Goal: Task Accomplishment & Management: Manage account settings

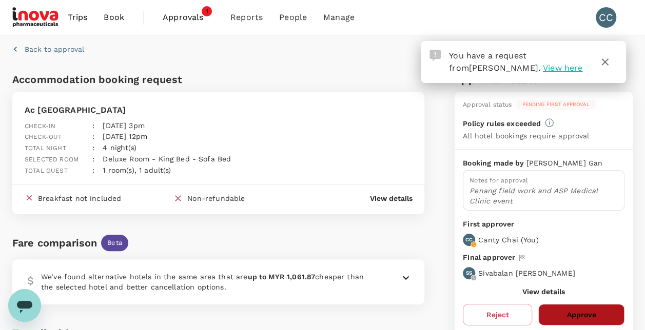
click at [577, 314] on button "Approve" at bounding box center [581, 315] width 86 height 22
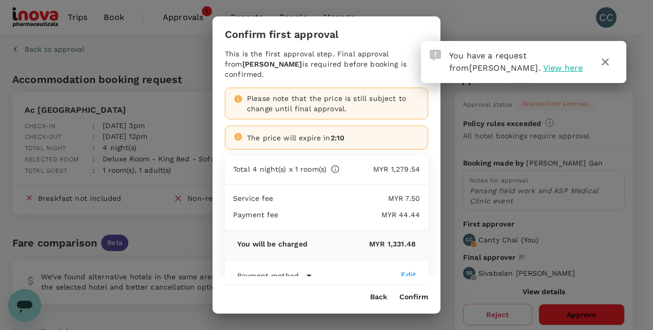
click at [607, 60] on icon "button" at bounding box center [605, 62] width 12 height 12
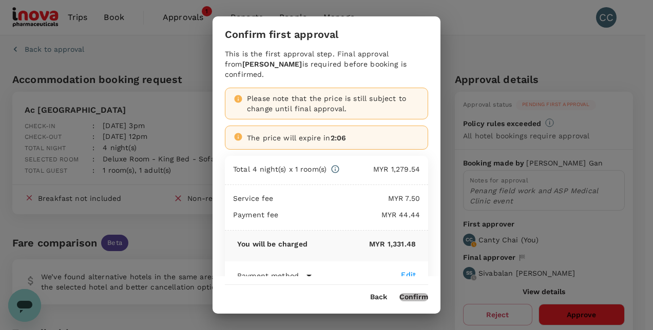
click at [410, 297] on button "Confirm" at bounding box center [413, 297] width 29 height 8
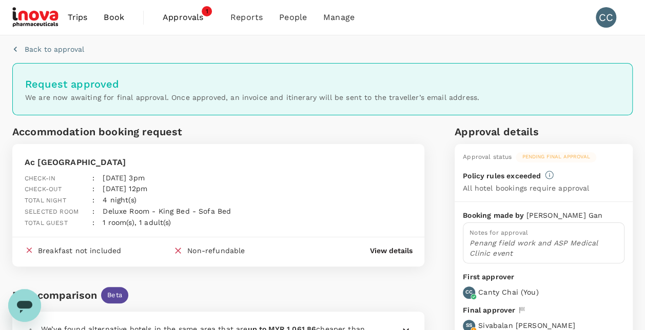
click at [189, 15] on span "Approvals" at bounding box center [188, 17] width 51 height 12
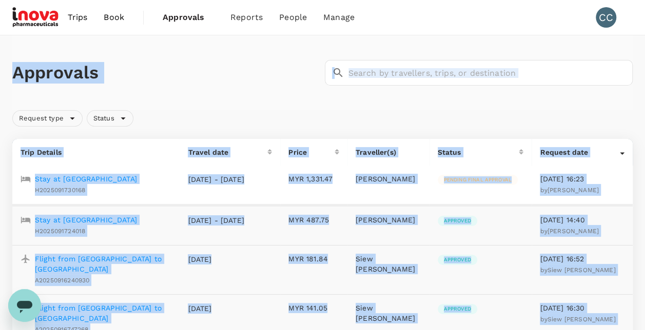
click at [582, 105] on div "Approvals ​ ​" at bounding box center [322, 72] width 620 height 75
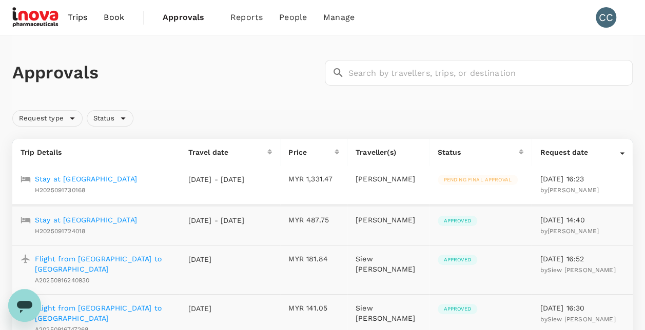
click at [86, 176] on p "Stay at [GEOGRAPHIC_DATA]" at bounding box center [86, 179] width 102 height 10
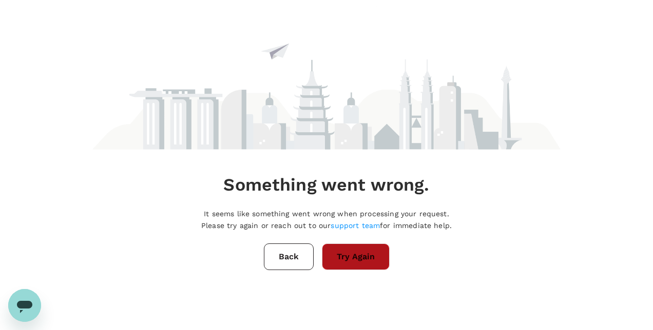
click at [356, 261] on button "Try Again" at bounding box center [356, 257] width 68 height 27
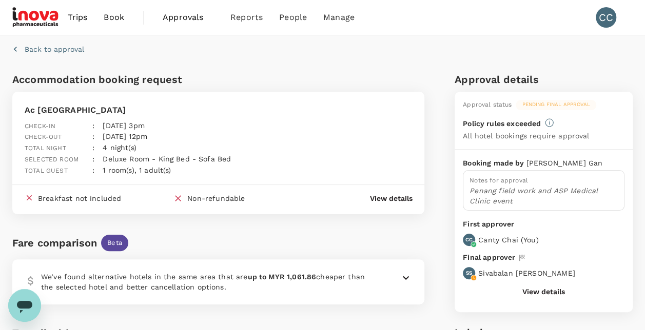
click at [174, 15] on span "Approvals" at bounding box center [188, 17] width 51 height 12
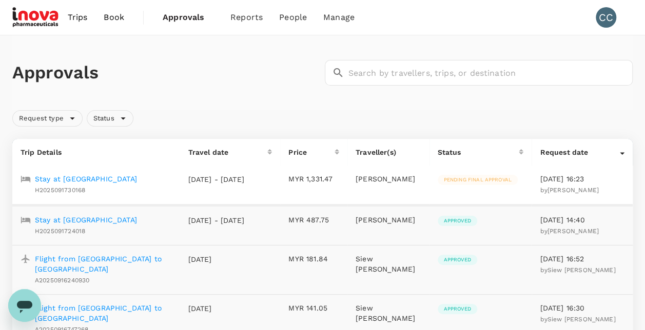
click at [485, 175] on div "Pending final approval" at bounding box center [478, 180] width 80 height 10
click at [74, 176] on p "Stay at [GEOGRAPHIC_DATA]" at bounding box center [86, 179] width 102 height 10
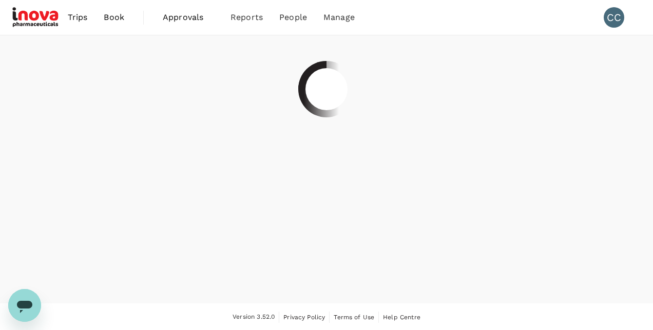
click at [74, 176] on div at bounding box center [326, 169] width 653 height 268
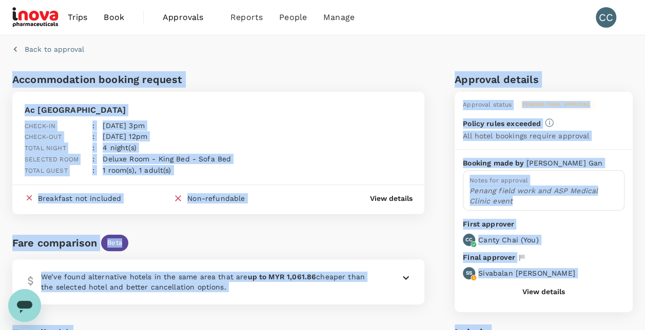
click at [627, 255] on div "Booking made by [PERSON_NAME] Notes for approval Penang field work and ASP Medi…" at bounding box center [544, 231] width 178 height 163
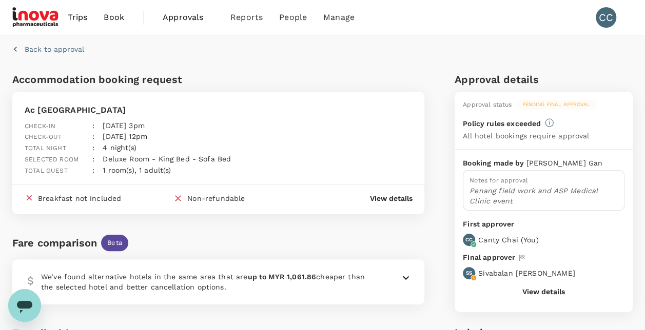
click at [195, 18] on span "Approvals" at bounding box center [188, 17] width 51 height 12
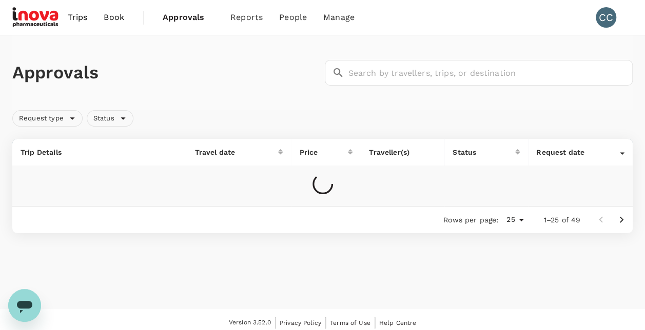
click at [195, 18] on span "Approvals" at bounding box center [188, 17] width 51 height 12
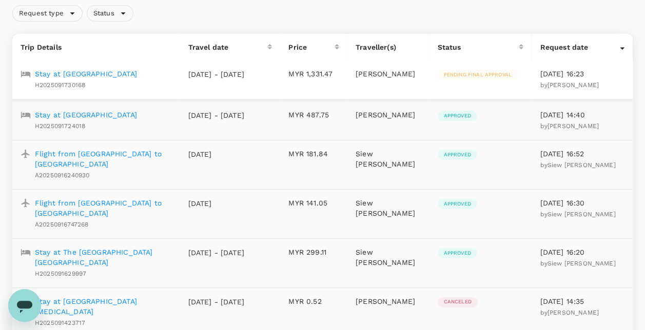
scroll to position [110, 0]
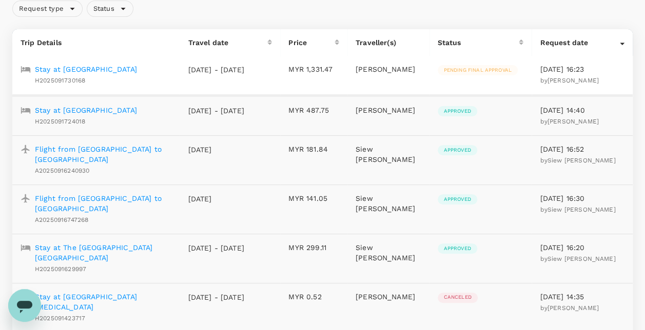
click at [108, 67] on p "Stay at [GEOGRAPHIC_DATA]" at bounding box center [86, 69] width 102 height 10
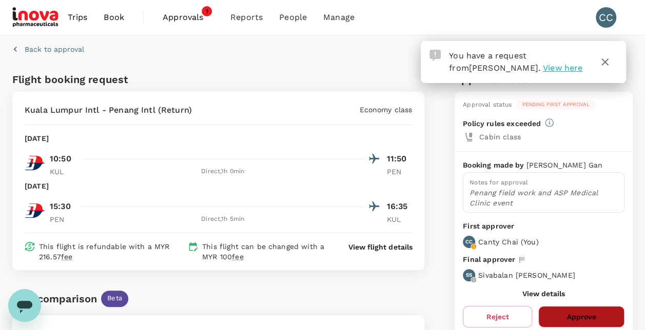
click at [585, 316] on button "Approve" at bounding box center [581, 317] width 86 height 22
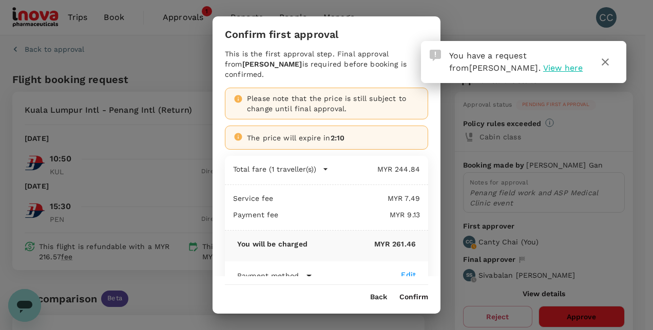
click at [415, 296] on button "Confirm" at bounding box center [413, 297] width 29 height 8
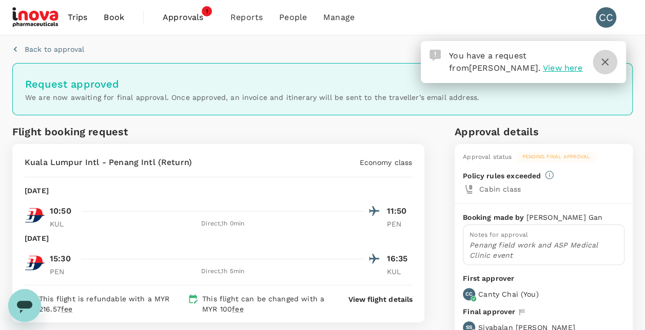
click at [604, 64] on icon "button" at bounding box center [605, 62] width 12 height 12
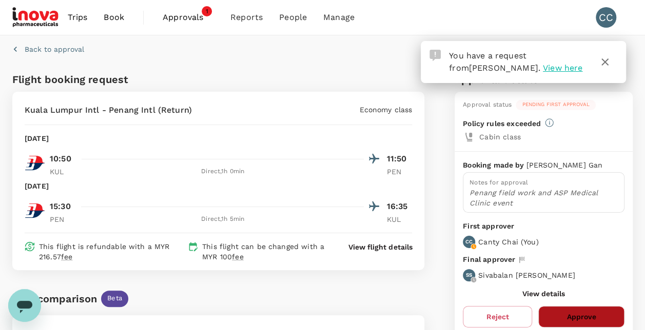
click at [578, 309] on button "Approve" at bounding box center [581, 317] width 86 height 22
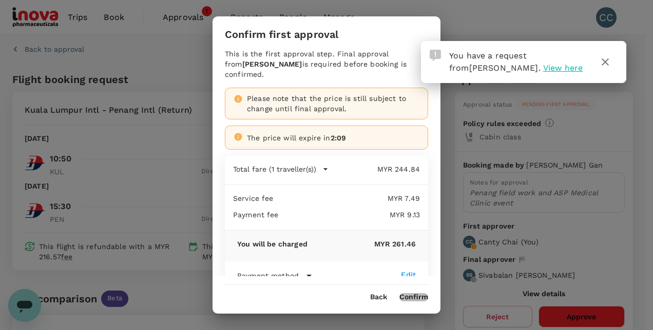
click at [419, 296] on button "Confirm" at bounding box center [413, 297] width 29 height 8
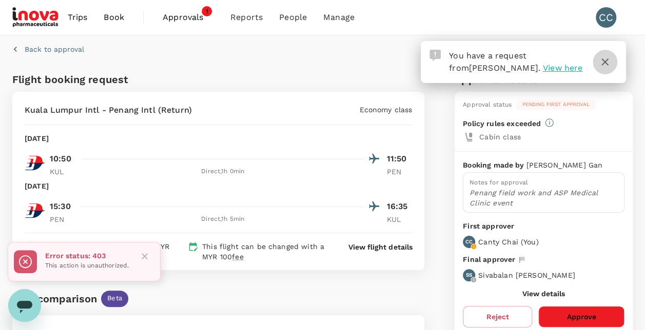
click at [609, 65] on icon "button" at bounding box center [605, 62] width 12 height 12
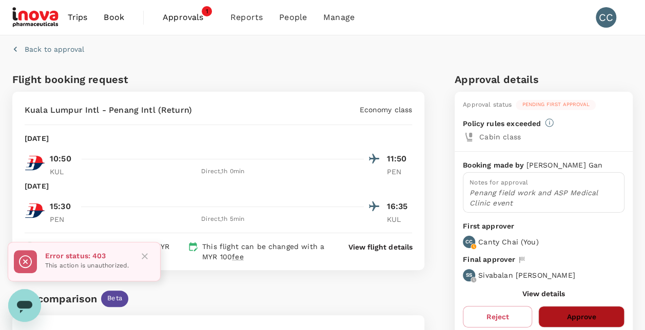
click at [597, 322] on button "Approve" at bounding box center [581, 317] width 86 height 22
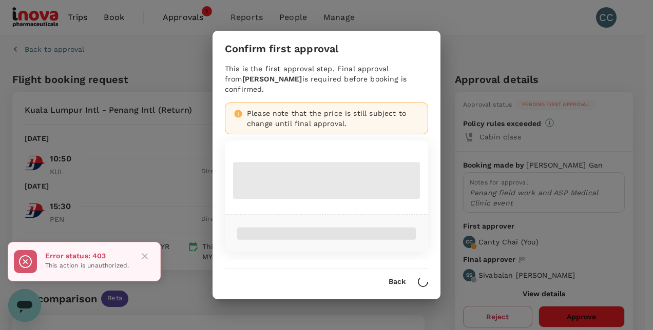
click at [597, 322] on div "Confirm first approval This is the first approval step. Final approval from Siv…" at bounding box center [326, 165] width 653 height 330
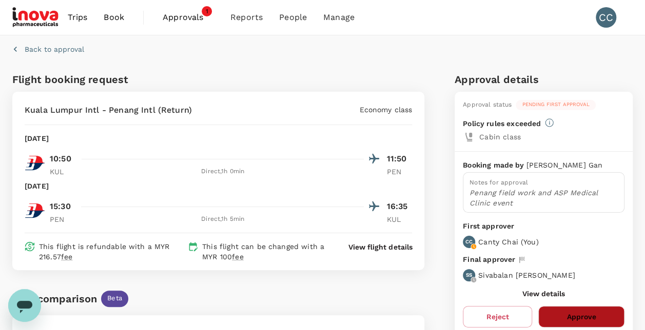
click at [568, 314] on button "Approve" at bounding box center [581, 317] width 86 height 22
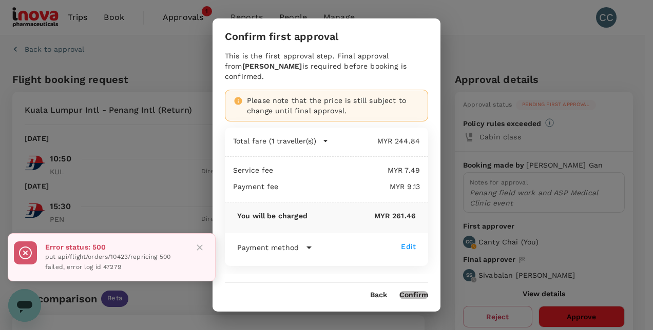
click at [408, 297] on button "Confirm" at bounding box center [413, 295] width 29 height 8
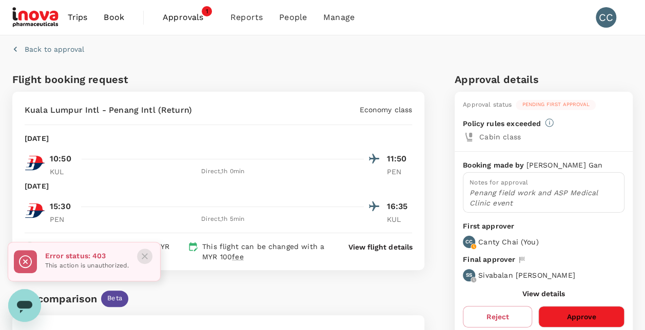
click at [148, 258] on icon "Close" at bounding box center [145, 256] width 6 height 6
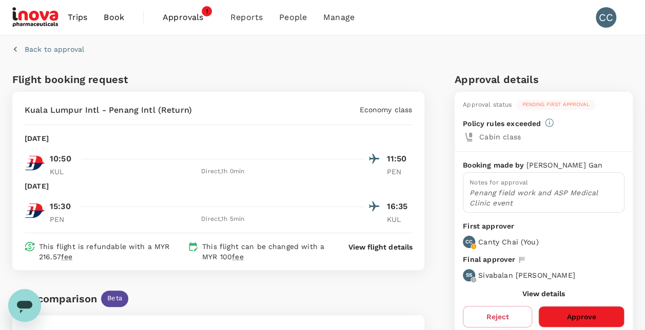
click at [182, 15] on span "Approvals" at bounding box center [188, 17] width 51 height 12
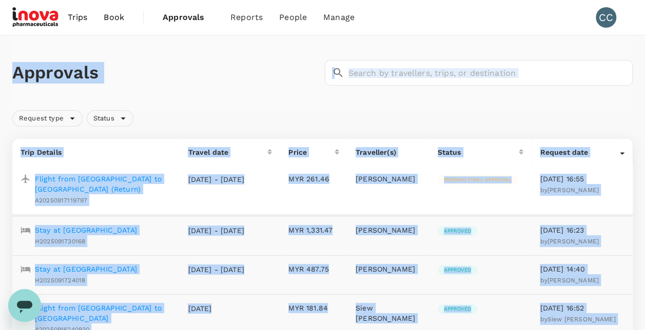
click at [291, 66] on h1 "Approvals" at bounding box center [166, 73] width 308 height 22
